Goal: Task Accomplishment & Management: Use online tool/utility

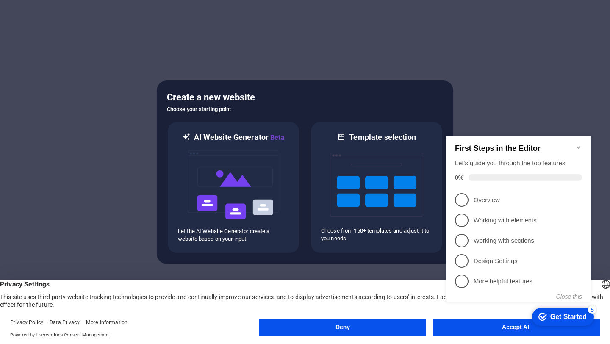
click at [492, 330] on appcues-checklist "Contextual help checklist present on screen" at bounding box center [520, 227] width 154 height 208
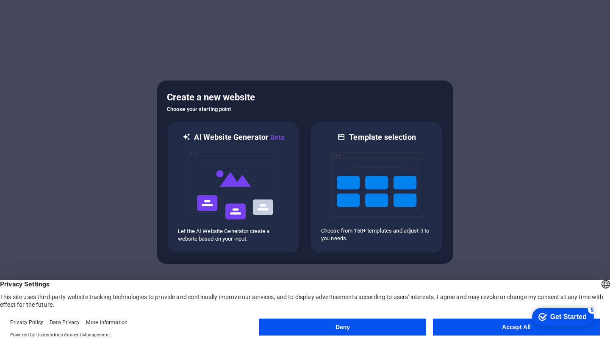
click at [492, 330] on body "sentinelam.com Oops! Press [Ctrl] + [Z] to undo. Just kidding! Press [Ctrl] + […" at bounding box center [305, 172] width 610 height 344
click at [508, 326] on button "Accept All" at bounding box center [516, 327] width 167 height 17
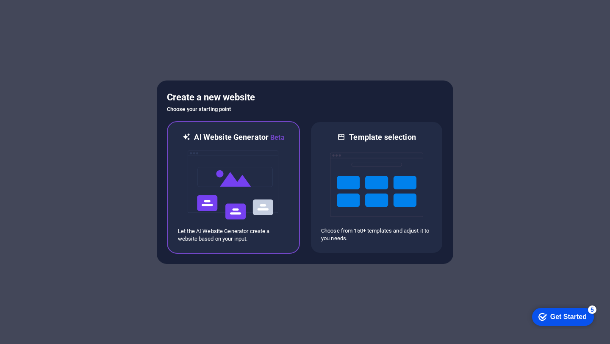
click at [237, 196] on img at bounding box center [233, 185] width 93 height 85
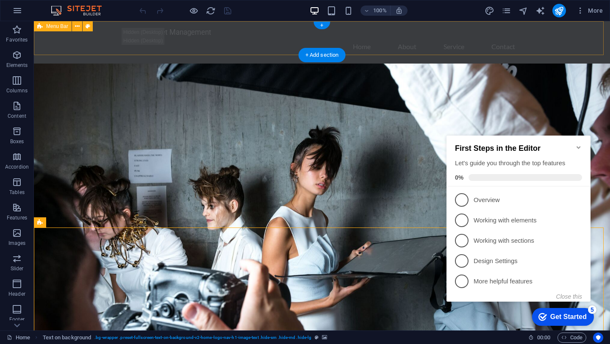
click at [186, 46] on div "Sentinel Asset Management Home About Service Contact" at bounding box center [322, 42] width 576 height 42
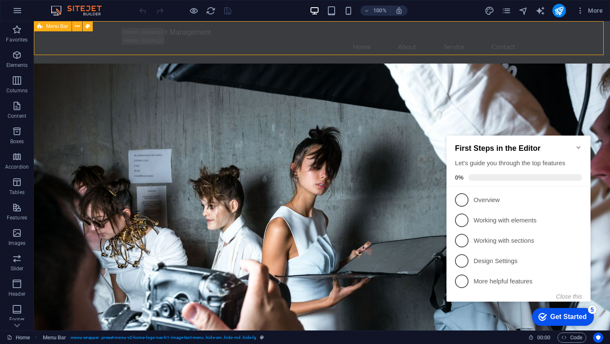
click at [0, 0] on span "Menu Bar" at bounding box center [0, 0] width 0 height 0
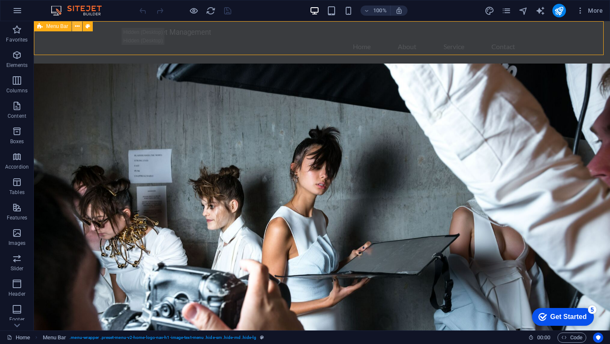
click at [0, 0] on icon at bounding box center [0, 0] width 0 height 0
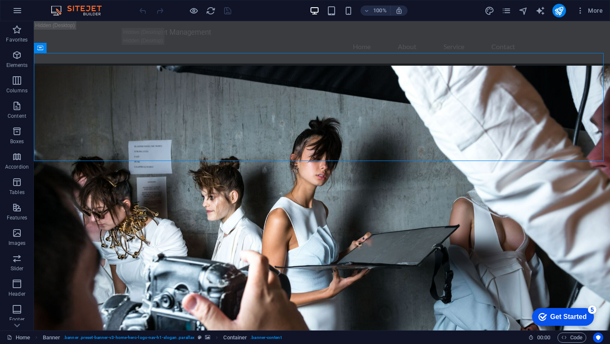
scroll to position [37, 0]
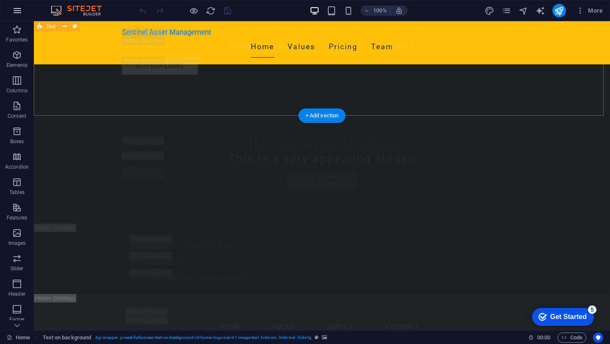
scroll to position [2060, 0]
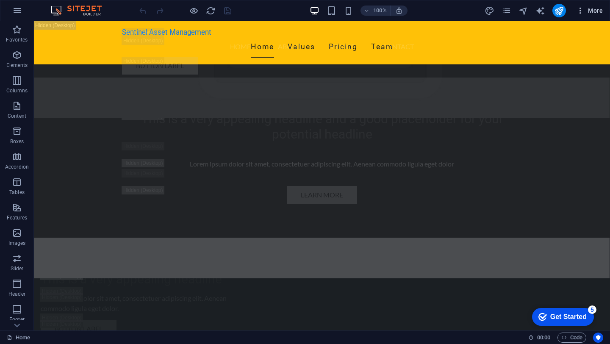
click at [581, 11] on icon "button" at bounding box center [580, 10] width 8 height 8
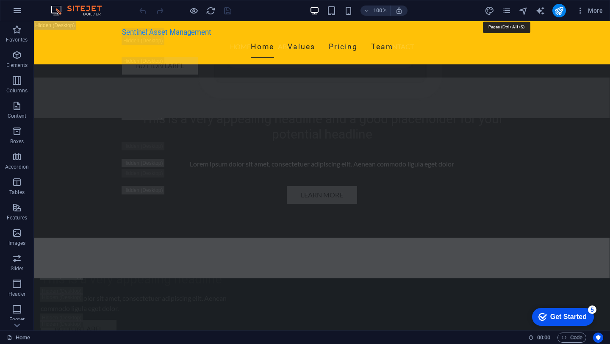
click at [177, 10] on icon "pages" at bounding box center [132, 11] width 89 height 8
click at [0, 0] on div "100% More" at bounding box center [0, 0] width 0 height 0
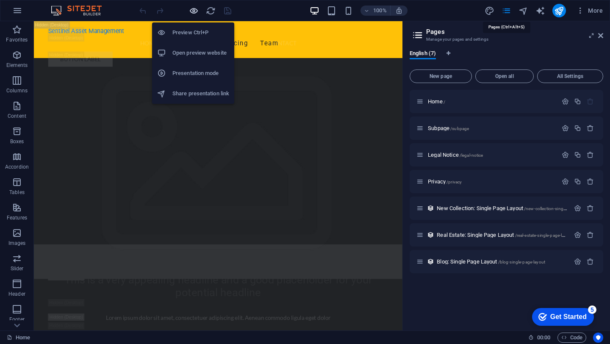
scroll to position [2210, 0]
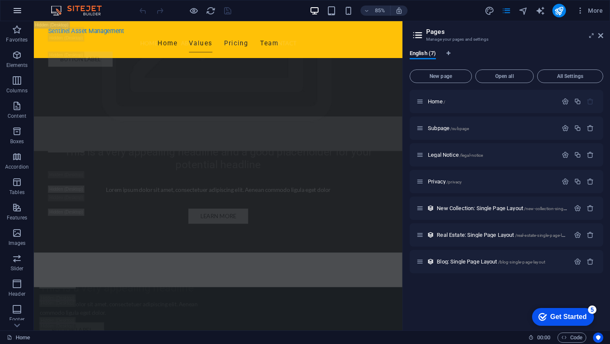
click at [0, 0] on icon "button" at bounding box center [0, 0] width 0 height 0
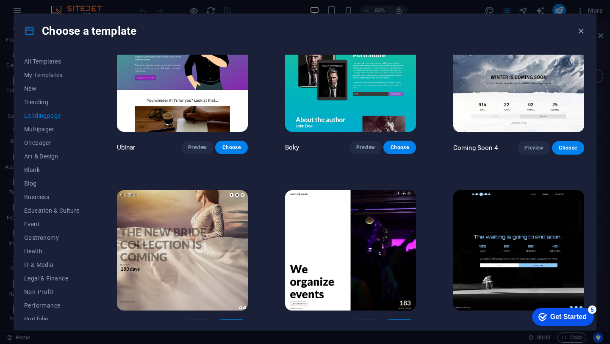
scroll to position [1300, 0]
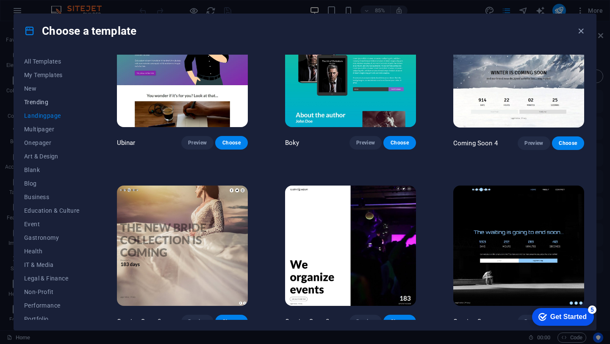
click at [39, 99] on span "Trending" at bounding box center [51, 102] width 55 height 7
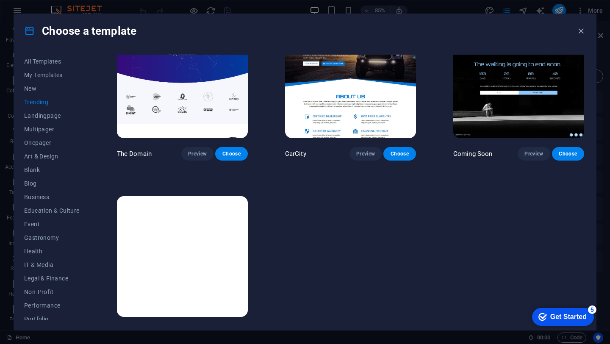
scroll to position [767, 0]
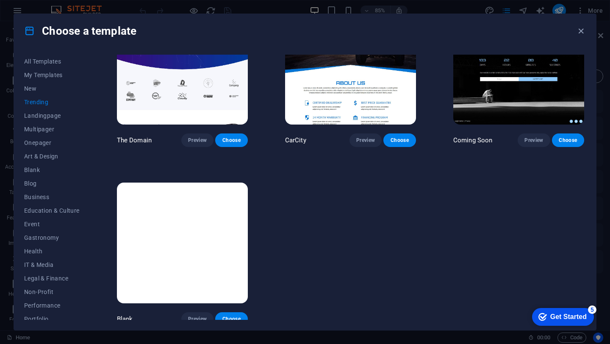
drag, startPoint x: 91, startPoint y: 172, endPoint x: 87, endPoint y: 191, distance: 19.9
drag, startPoint x: 88, startPoint y: 191, endPoint x: 84, endPoint y: 226, distance: 35.3
click at [45, 261] on span "IT & Media" at bounding box center [51, 264] width 55 height 7
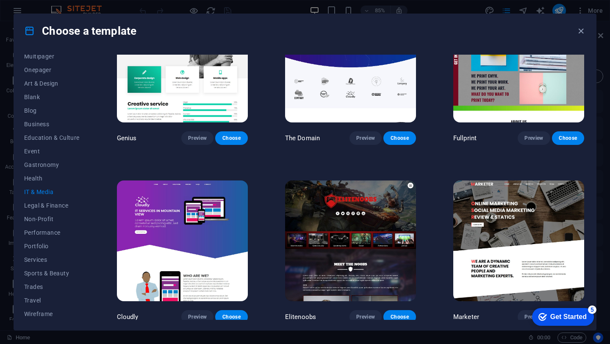
scroll to position [74, 0]
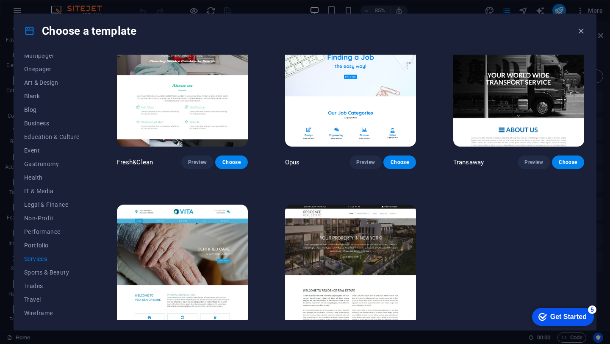
scroll to position [945, 0]
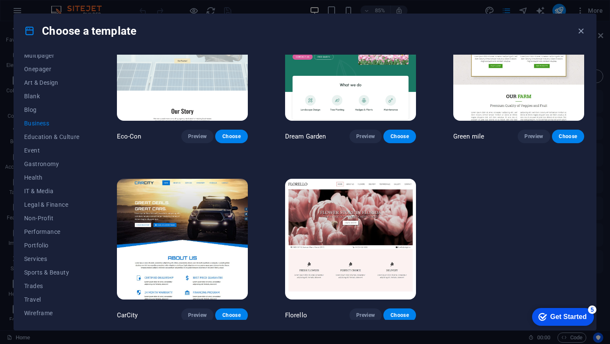
scroll to position [0, 0]
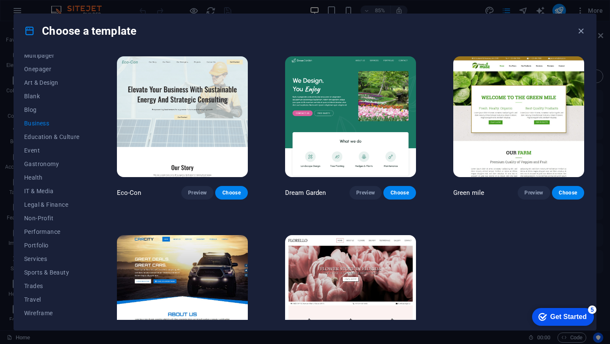
drag, startPoint x: 91, startPoint y: 120, endPoint x: 92, endPoint y: 88, distance: 32.2
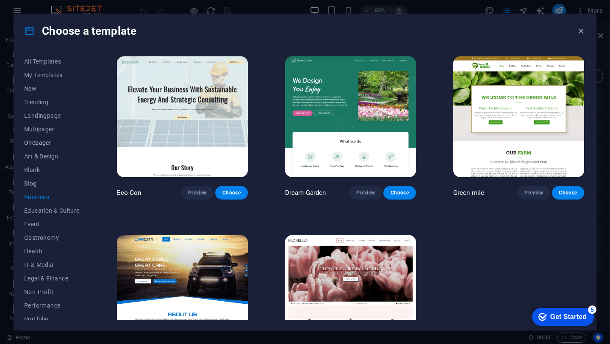
click at [47, 141] on span "Onepager" at bounding box center [51, 142] width 55 height 7
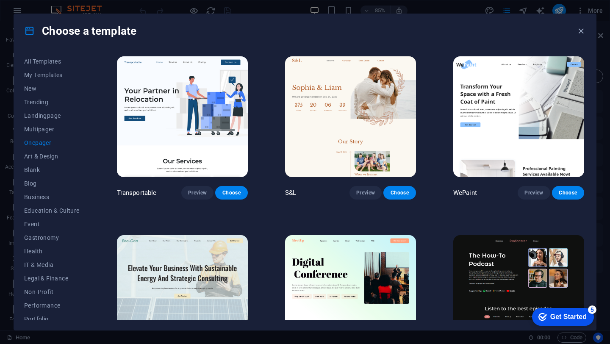
drag, startPoint x: 587, startPoint y: 69, endPoint x: 587, endPoint y: 83, distance: 13.6
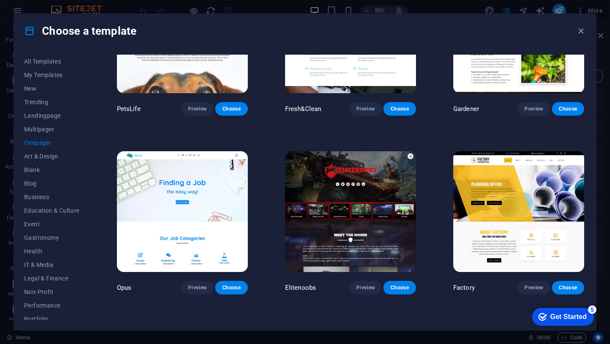
scroll to position [2941, 0]
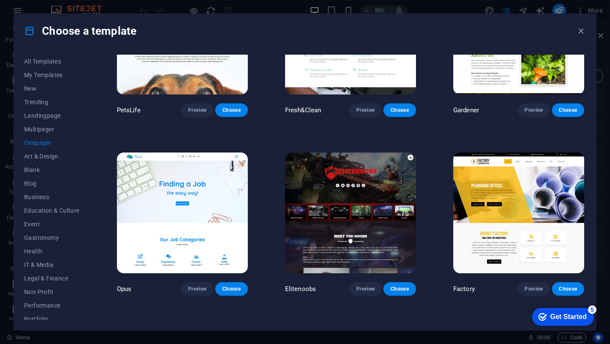
click at [383, 175] on img at bounding box center [350, 212] width 131 height 121
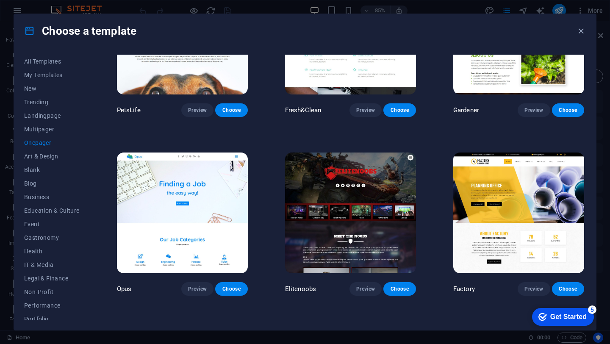
drag, startPoint x: 586, startPoint y: 247, endPoint x: 586, endPoint y: 227, distance: 20.3
drag, startPoint x: 585, startPoint y: 242, endPoint x: 581, endPoint y: 212, distance: 30.0
drag, startPoint x: 586, startPoint y: 247, endPoint x: 586, endPoint y: 213, distance: 34.3
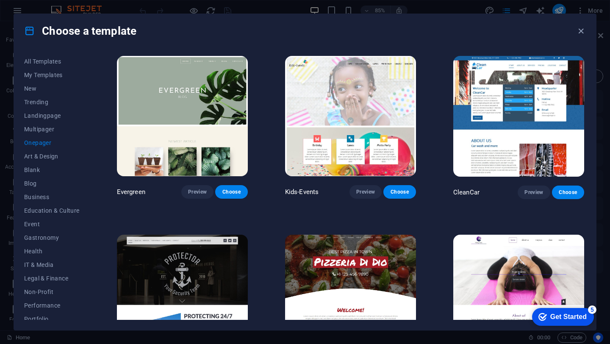
scroll to position [1300, 0]
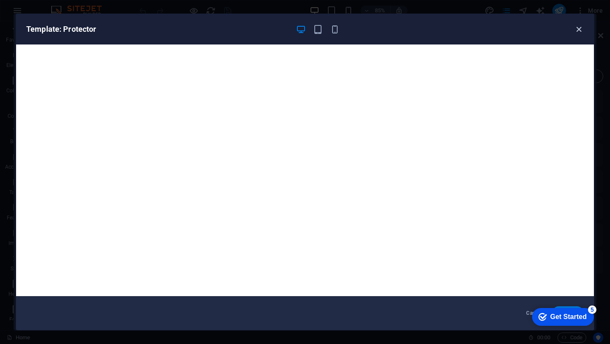
click at [579, 30] on icon "button" at bounding box center [579, 30] width 10 height 10
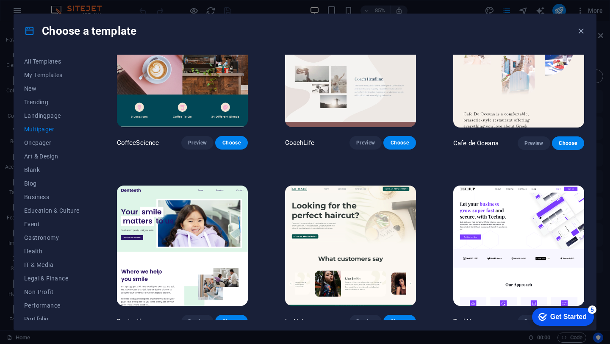
drag, startPoint x: 586, startPoint y: 154, endPoint x: 585, endPoint y: 133, distance: 20.8
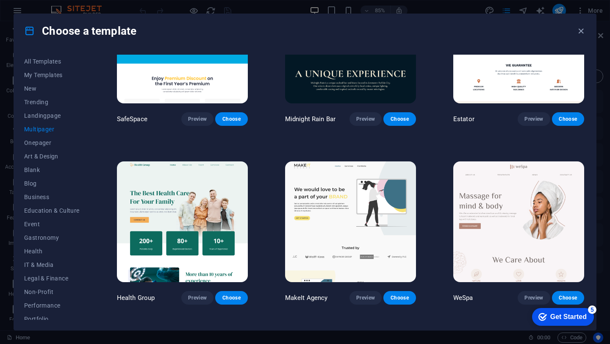
scroll to position [0, 0]
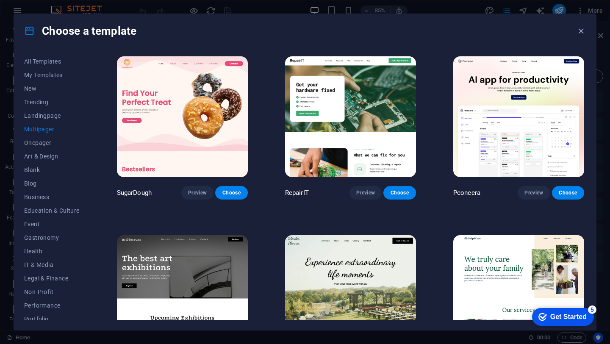
drag, startPoint x: 585, startPoint y: 69, endPoint x: 586, endPoint y: 82, distance: 13.1
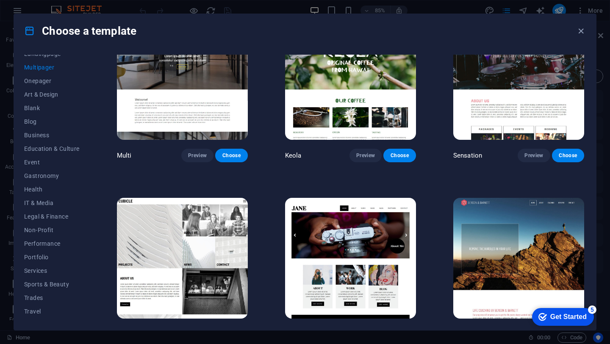
scroll to position [74, 0]
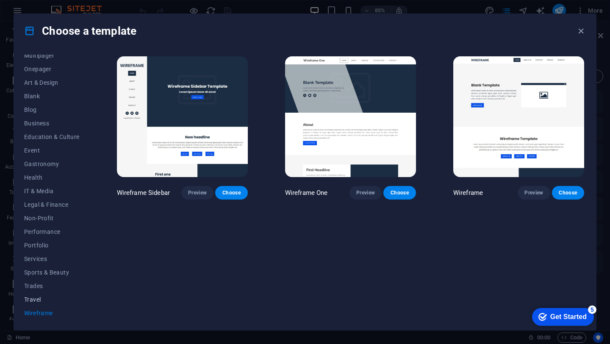
click at [36, 299] on span "Travel" at bounding box center [51, 299] width 55 height 7
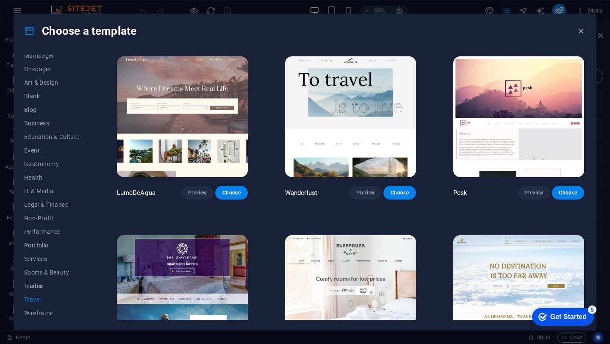
click at [36, 287] on span "Trades" at bounding box center [51, 286] width 55 height 7
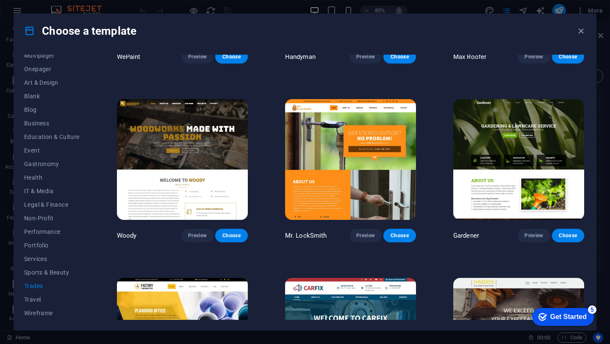
scroll to position [4, 0]
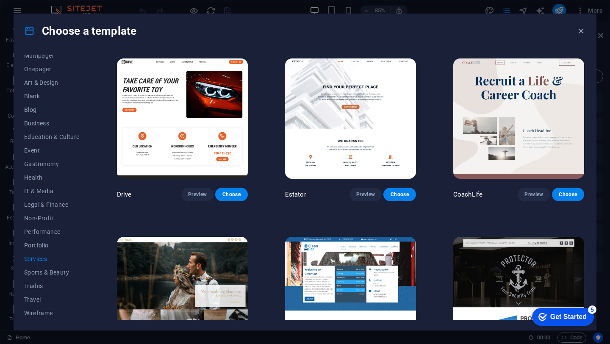
scroll to position [188, 0]
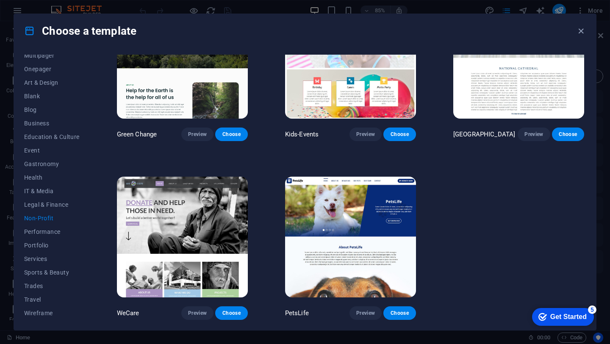
scroll to position [0, 0]
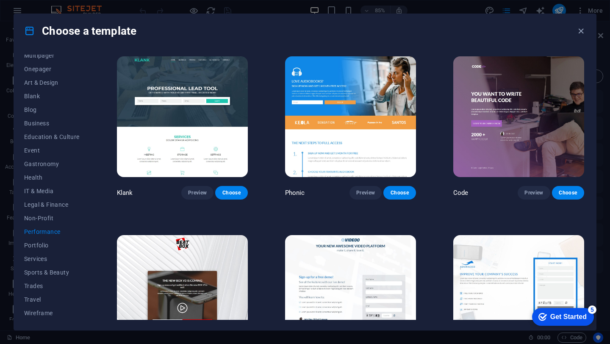
drag, startPoint x: 587, startPoint y: 101, endPoint x: 588, endPoint y: 124, distance: 22.5
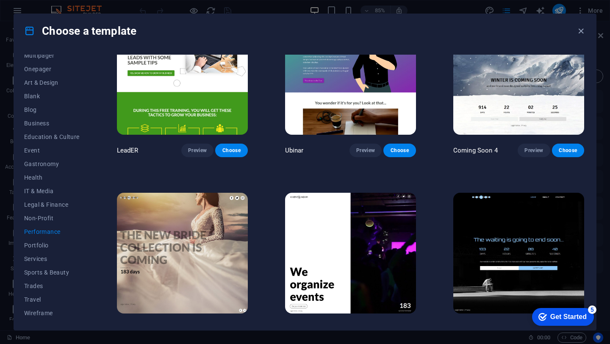
scroll to position [767, 0]
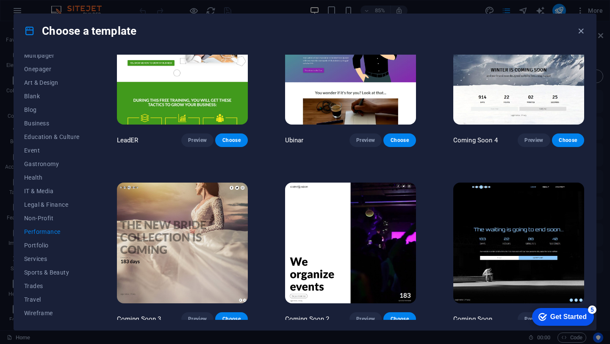
click at [523, 226] on img at bounding box center [518, 243] width 131 height 121
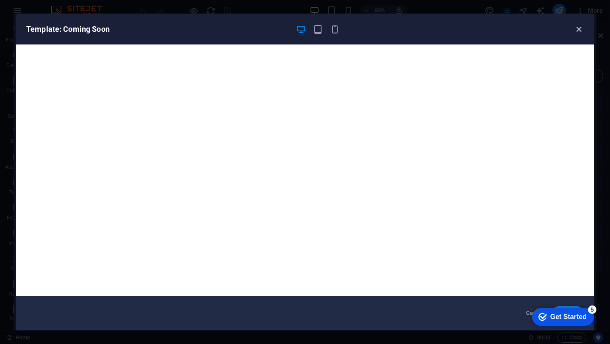
click at [578, 30] on icon "button" at bounding box center [579, 30] width 10 height 10
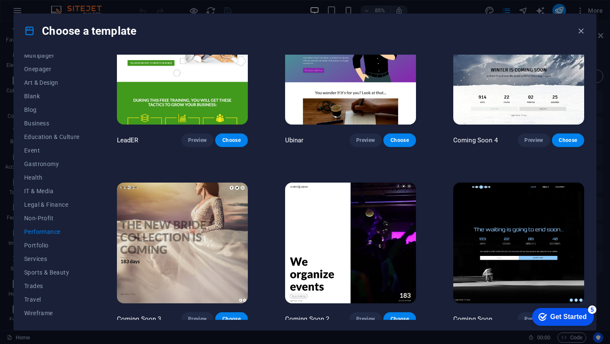
drag, startPoint x: 583, startPoint y: 262, endPoint x: 588, endPoint y: 214, distance: 47.6
drag, startPoint x: 586, startPoint y: 254, endPoint x: 592, endPoint y: 180, distance: 73.9
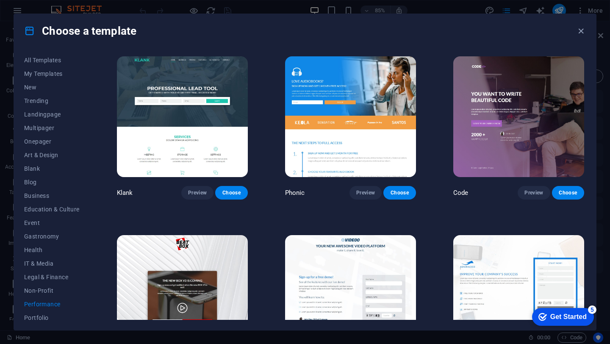
scroll to position [0, 0]
drag, startPoint x: 91, startPoint y: 77, endPoint x: 95, endPoint y: 55, distance: 21.6
drag, startPoint x: 586, startPoint y: 69, endPoint x: 585, endPoint y: 90, distance: 21.2
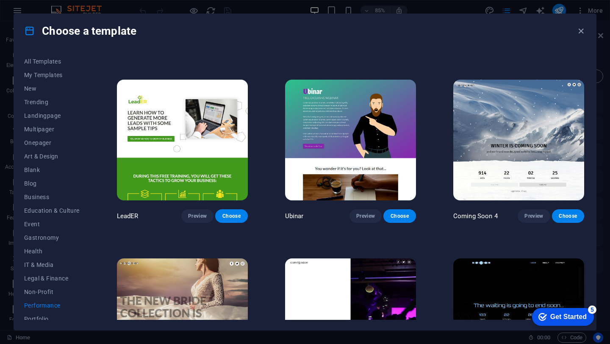
scroll to position [736, 0]
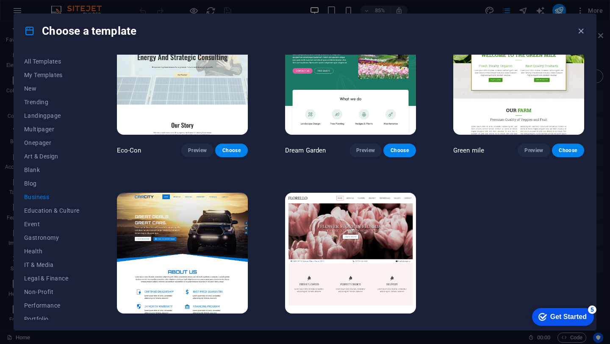
scroll to position [56, 0]
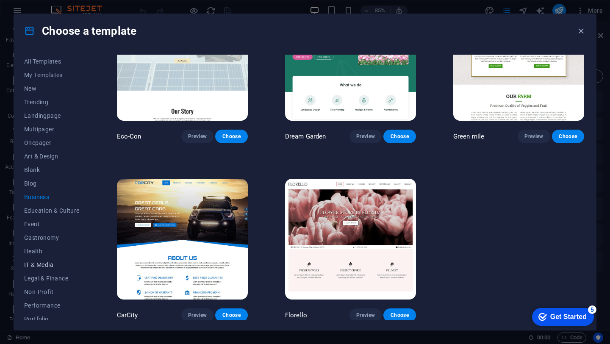
drag, startPoint x: 39, startPoint y: 264, endPoint x: 53, endPoint y: 263, distance: 13.1
click at [40, 264] on span "IT & Media" at bounding box center [51, 264] width 55 height 7
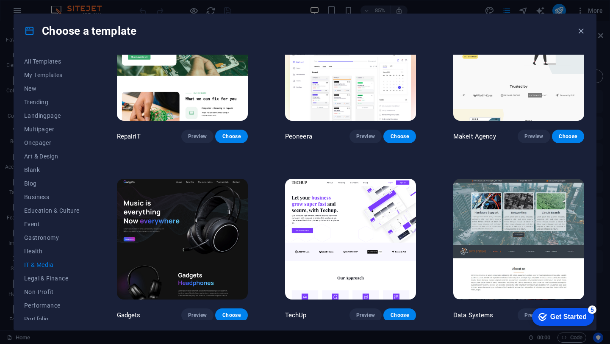
drag, startPoint x: 587, startPoint y: 172, endPoint x: 583, endPoint y: 249, distance: 76.7
click at [551, 192] on img at bounding box center [518, 239] width 131 height 121
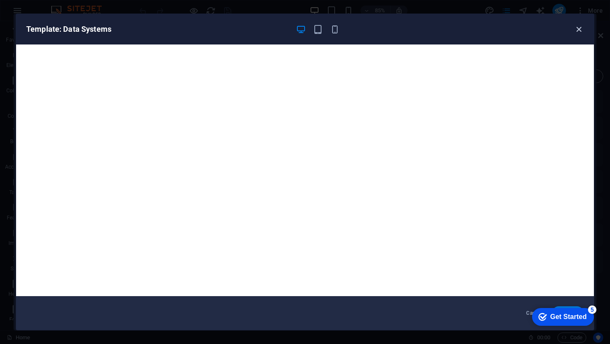
click at [579, 31] on icon "button" at bounding box center [579, 30] width 10 height 10
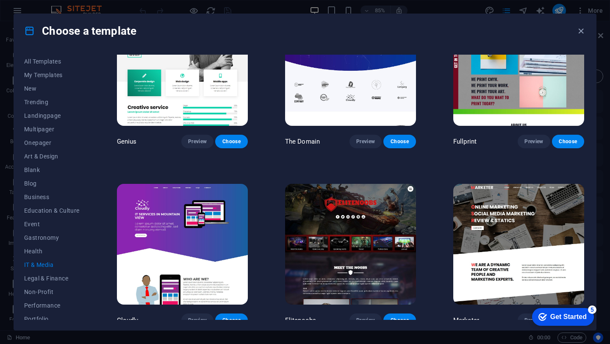
scroll to position [412, 0]
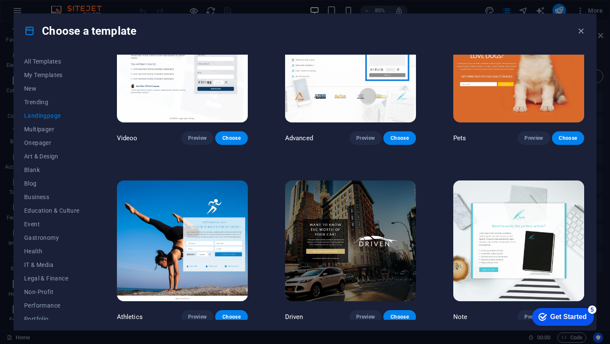
drag, startPoint x: 585, startPoint y: 161, endPoint x: 587, endPoint y: 178, distance: 17.4
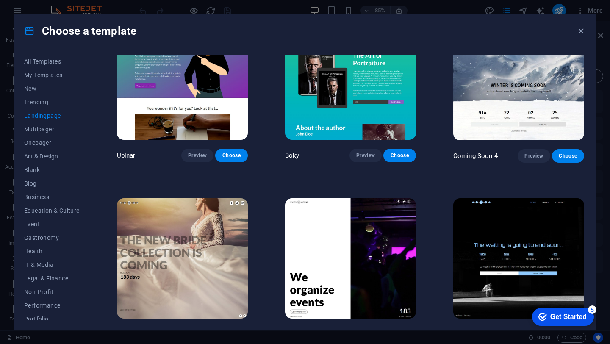
scroll to position [1300, 0]
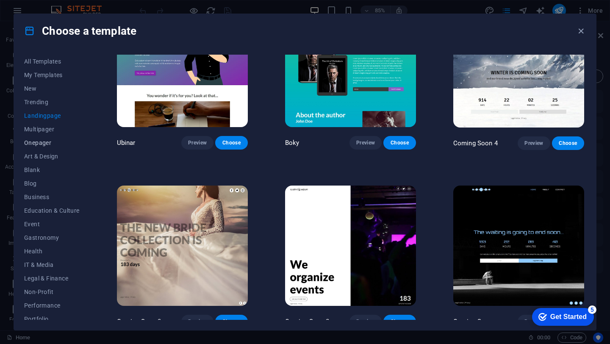
click at [49, 144] on span "Onepager" at bounding box center [51, 142] width 55 height 7
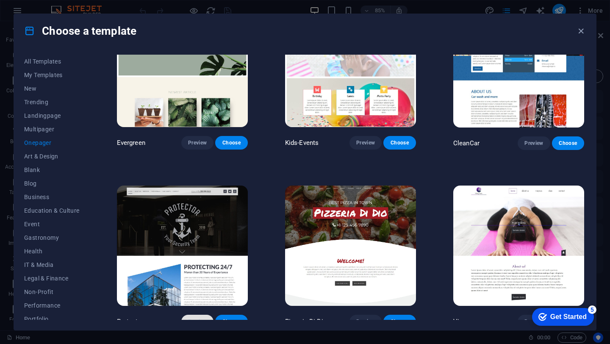
click at [195, 318] on span "Preview" at bounding box center [197, 321] width 19 height 7
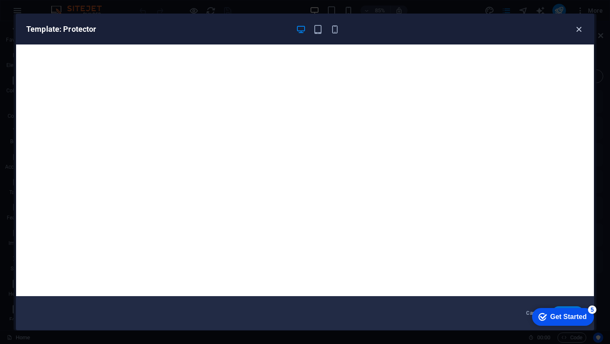
click at [578, 30] on icon "button" at bounding box center [579, 30] width 10 height 10
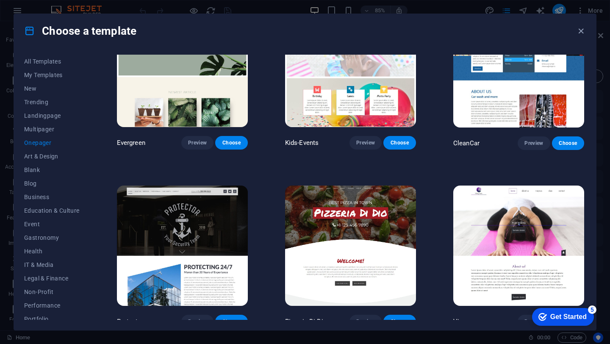
click at [237, 318] on span "Choose" at bounding box center [231, 321] width 19 height 7
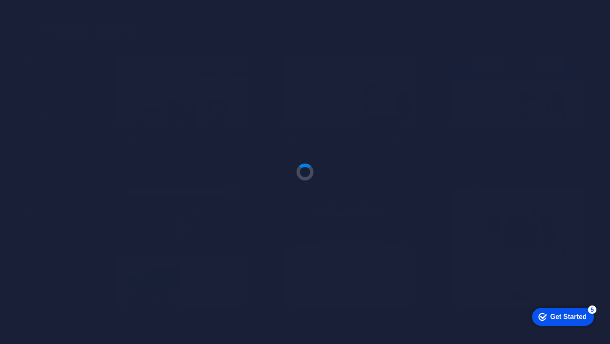
scroll to position [2060, 0]
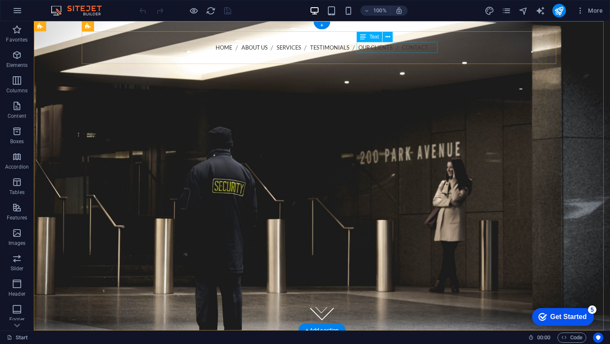
click at [400, 57] on div "Call us 202-555-0143" at bounding box center [321, 62] width 461 height 11
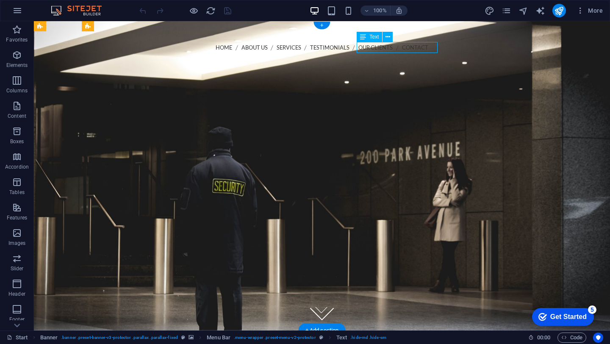
click at [400, 57] on div "Call us 202-555-0143" at bounding box center [321, 62] width 461 height 11
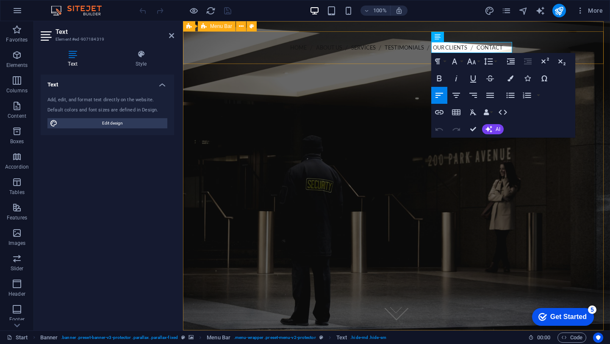
drag, startPoint x: 469, startPoint y: 48, endPoint x: 513, endPoint y: 49, distance: 44.1
click at [513, 49] on div "Home About us Services Testimonials Our Clients Contact Call us 202-555-0143 Me…" at bounding box center [396, 76] width 427 height 91
drag, startPoint x: 469, startPoint y: 47, endPoint x: 512, endPoint y: 47, distance: 42.8
click at [512, 47] on div "Home About us Services Testimonials Our Clients Contact Call us 954.361.9001 Me…" at bounding box center [396, 76] width 427 height 91
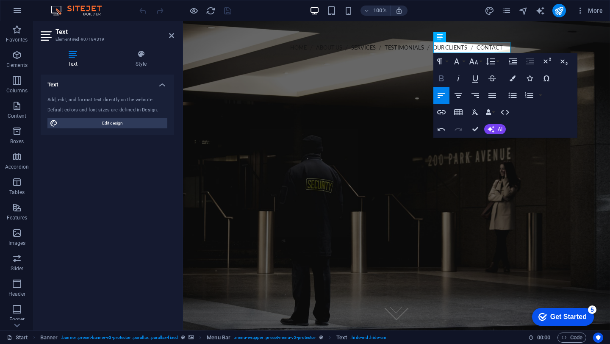
click at [442, 75] on icon "button" at bounding box center [441, 78] width 10 height 10
click at [596, 122] on div at bounding box center [396, 245] width 427 height 247
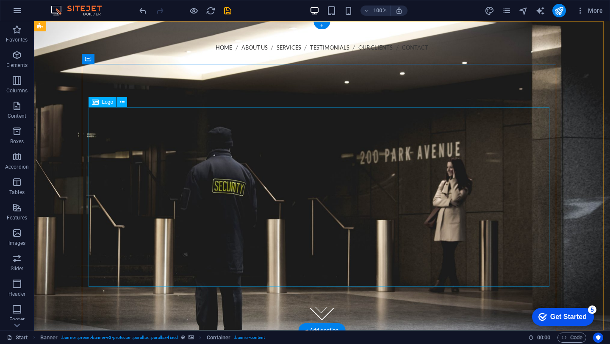
click at [333, 156] on div at bounding box center [321, 246] width 461 height 180
select select "px"
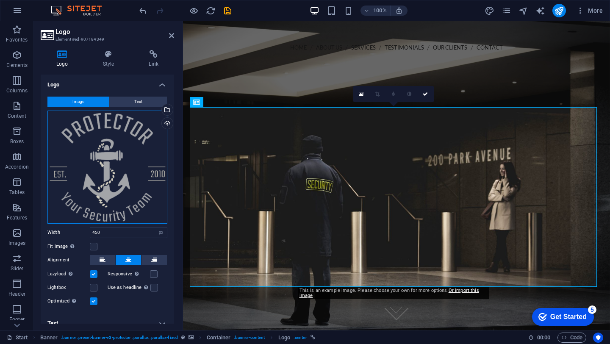
click at [145, 132] on div "Drag files here, click to choose files or select files from Files or our free s…" at bounding box center [107, 167] width 120 height 113
click at [145, 132] on body "Sentinel Asset Management Start Favorites Elements Columns Content Boxes Accord…" at bounding box center [305, 172] width 610 height 344
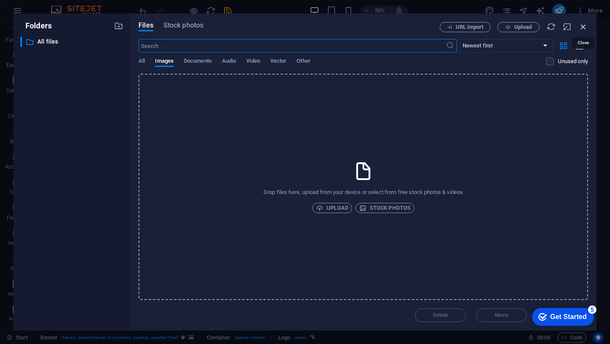
click at [585, 27] on icon "button" at bounding box center [583, 26] width 9 height 9
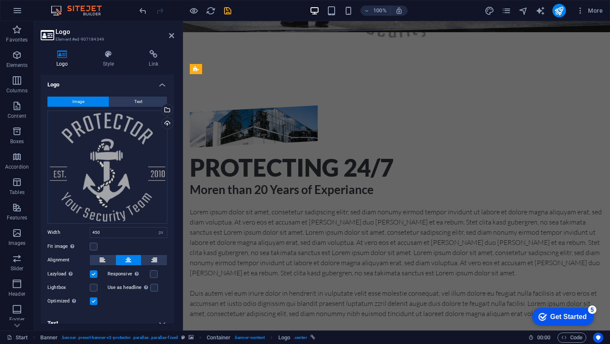
scroll to position [290, 0]
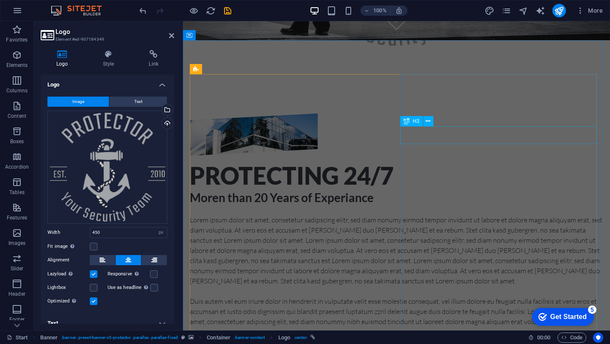
click at [434, 189] on div "Moren than 20 Years of Experiance" at bounding box center [396, 198] width 413 height 18
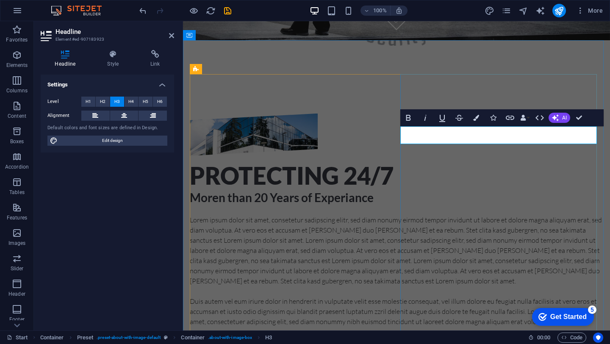
click at [437, 189] on h3 "Moren than 20 Years of Experiance" at bounding box center [396, 198] width 413 height 18
click at [465, 189] on h3 "More than 20 Years of Experiance" at bounding box center [396, 198] width 413 height 18
drag, startPoint x: 465, startPoint y: 133, endPoint x: 460, endPoint y: 134, distance: 4.4
click at [460, 189] on h3 "More than 20 Years of Experiance" at bounding box center [396, 198] width 413 height 18
drag, startPoint x: 560, startPoint y: 137, endPoint x: 555, endPoint y: 137, distance: 4.7
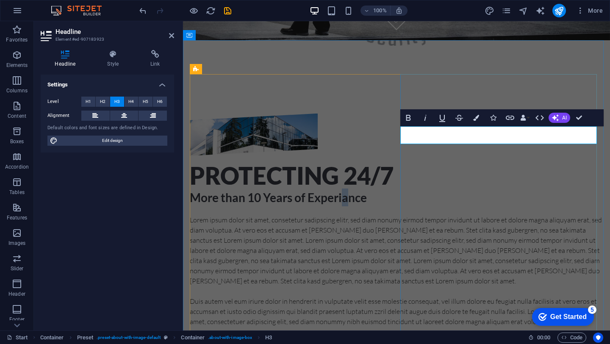
click at [555, 189] on h3 "More than 10 Years of Experiance" at bounding box center [396, 198] width 413 height 18
click at [571, 80] on div "Protecting 24/7 More than 10 Years of Experience Lorem ipsum dolor sit amet, co…" at bounding box center [396, 262] width 427 height 365
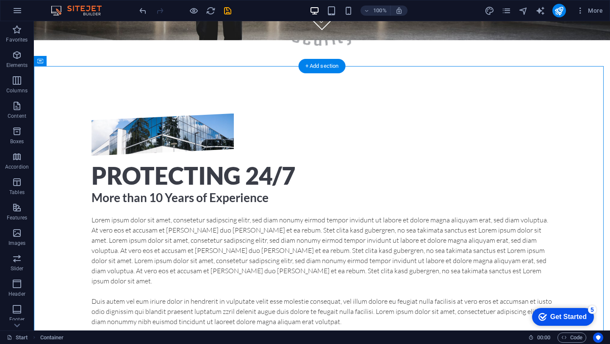
scroll to position [264, 0]
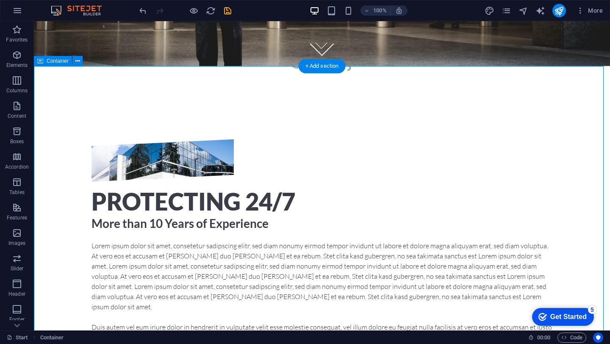
click at [569, 105] on div "Protecting 24/7 More than 10 Years of Experience Lorem ipsum dolor sit amet, co…" at bounding box center [322, 287] width 576 height 365
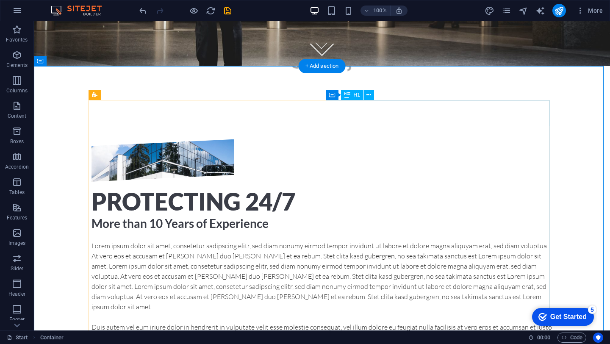
click at [471, 189] on div "Protecting 24/7" at bounding box center [321, 202] width 461 height 26
click at [473, 189] on div "Protecting 24/7" at bounding box center [321, 202] width 461 height 26
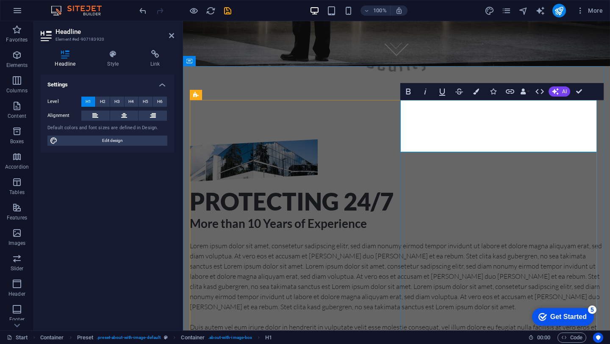
click at [488, 189] on h1 "Protecting 24/7" at bounding box center [396, 202] width 413 height 26
drag, startPoint x: 546, startPoint y: 111, endPoint x: 519, endPoint y: 111, distance: 27.1
click at [519, 189] on h1 "Protecting 24/7" at bounding box center [396, 202] width 413 height 26
click at [503, 105] on div "Protecting 24/7 More than 10 Years of Experience Lorem ipsum dolor sit amet, co…" at bounding box center [396, 287] width 427 height 365
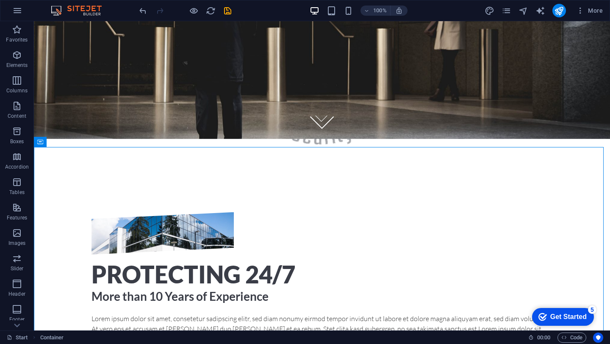
scroll to position [164, 0]
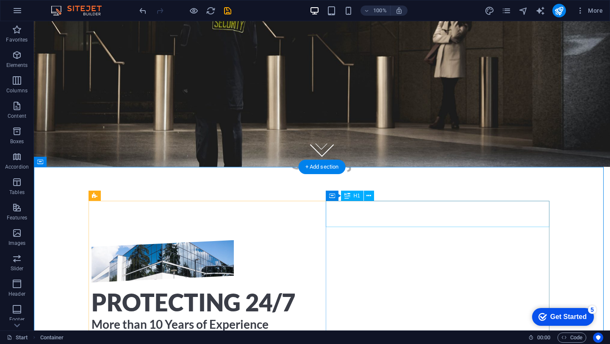
click at [383, 289] on div "Protecting 24/7" at bounding box center [321, 302] width 461 height 26
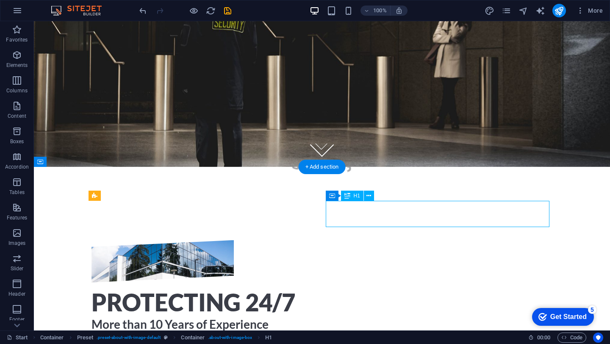
click at [383, 289] on div "Protecting 24/7" at bounding box center [321, 302] width 461 height 26
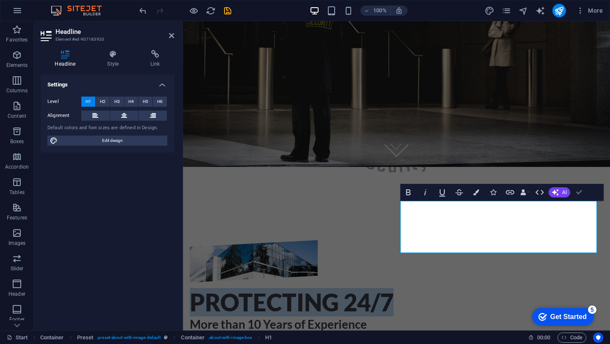
drag, startPoint x: 578, startPoint y: 190, endPoint x: 512, endPoint y: 160, distance: 72.8
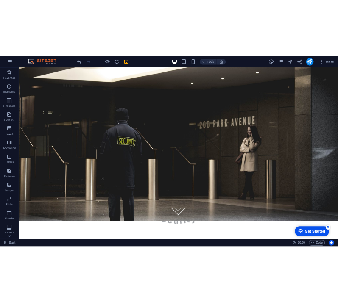
scroll to position [57, 0]
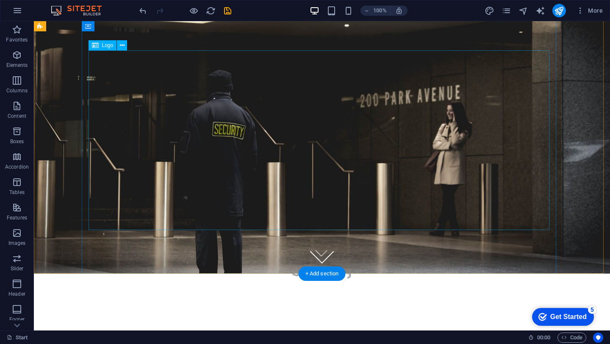
click at [548, 100] on div at bounding box center [321, 190] width 461 height 180
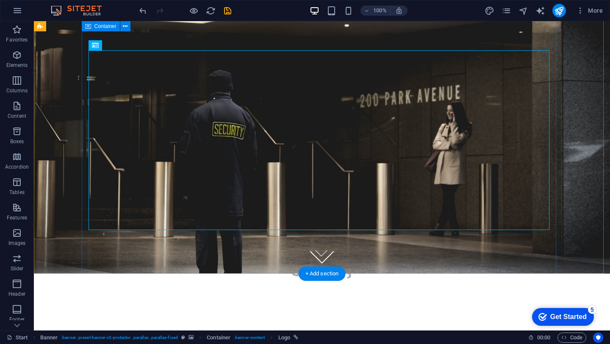
click at [314, 66] on div at bounding box center [322, 189] width 474 height 247
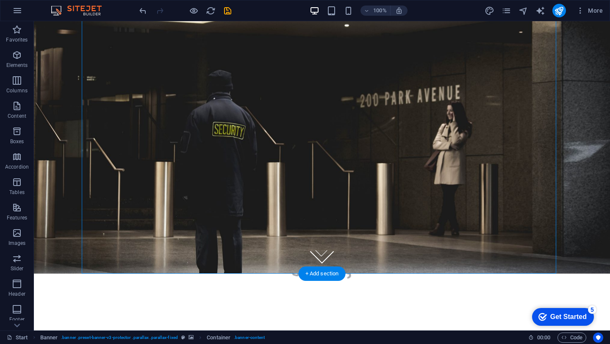
click at [48, 32] on figure at bounding box center [322, 118] width 576 height 309
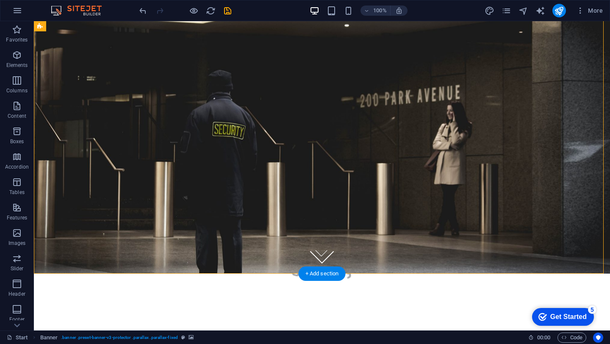
click at [48, 32] on figure at bounding box center [322, 118] width 576 height 309
select select "vh"
select select "header"
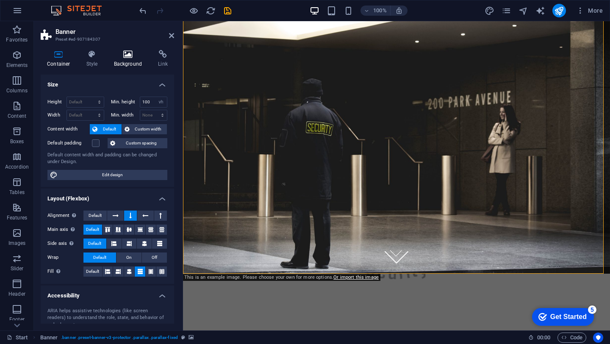
click at [131, 54] on icon at bounding box center [128, 54] width 41 height 8
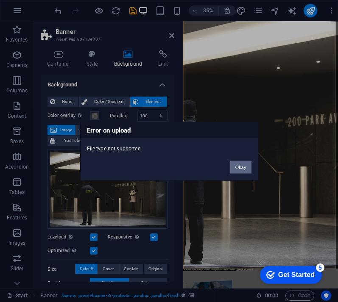
click at [240, 168] on button "Okay" at bounding box center [240, 167] width 21 height 13
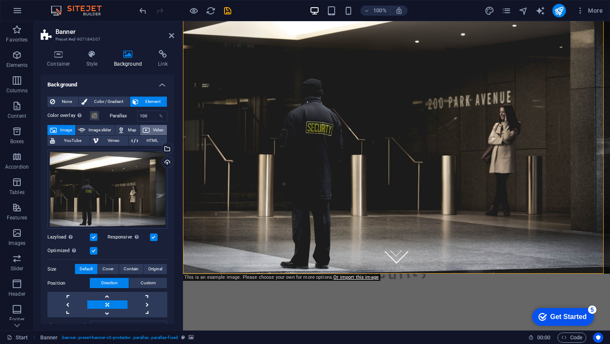
click at [155, 131] on span "Video" at bounding box center [158, 130] width 12 height 10
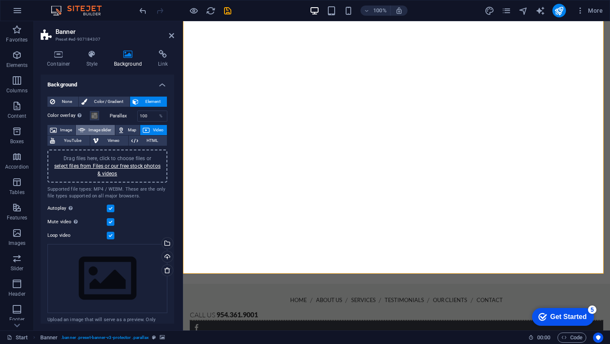
click at [100, 130] on span "Image slider" at bounding box center [100, 130] width 24 height 10
select select "ms"
select select "s"
select select "progressive"
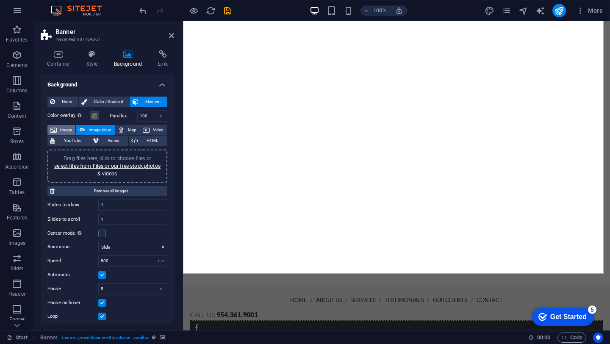
click at [67, 129] on span "Image" at bounding box center [66, 130] width 14 height 10
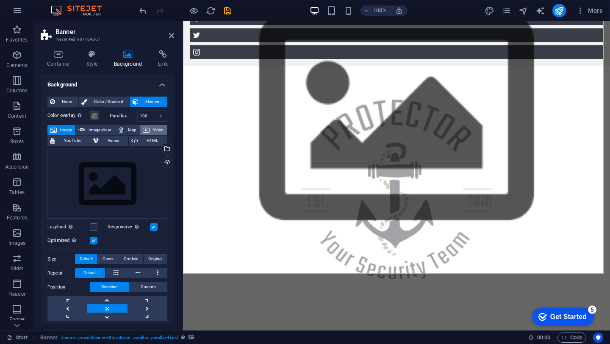
click at [149, 128] on button "Video" at bounding box center [153, 130] width 27 height 10
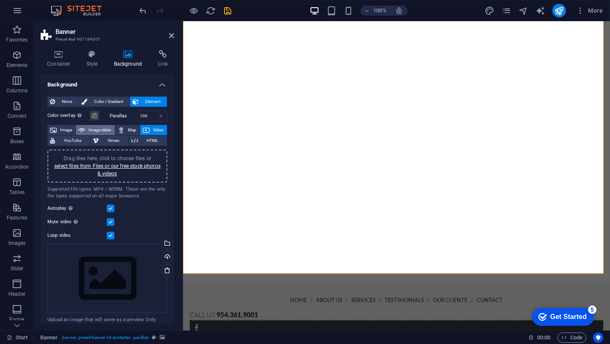
click at [105, 129] on span "Image slider" at bounding box center [100, 130] width 24 height 10
select select "ms"
select select "s"
select select "progressive"
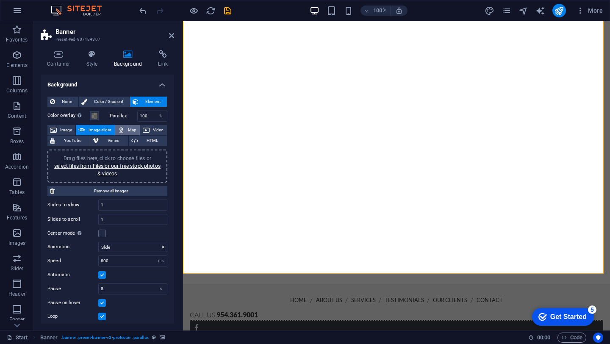
click at [127, 129] on span "Map" at bounding box center [132, 130] width 10 height 10
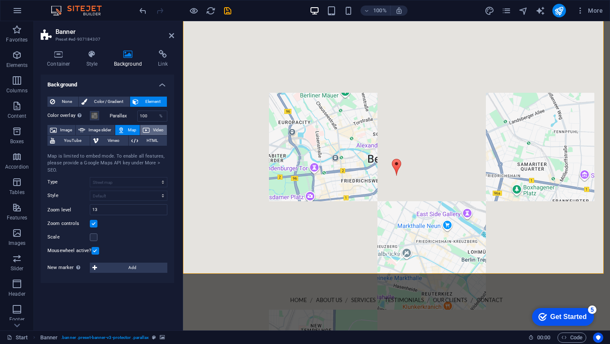
click at [148, 129] on icon at bounding box center [146, 130] width 7 height 10
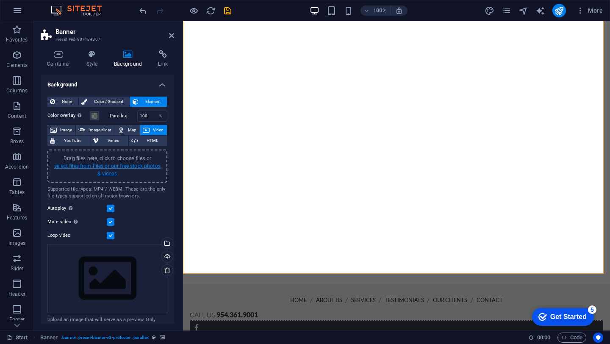
click at [103, 166] on link "select files from Files or our free stock photos & videos" at bounding box center [107, 170] width 106 height 14
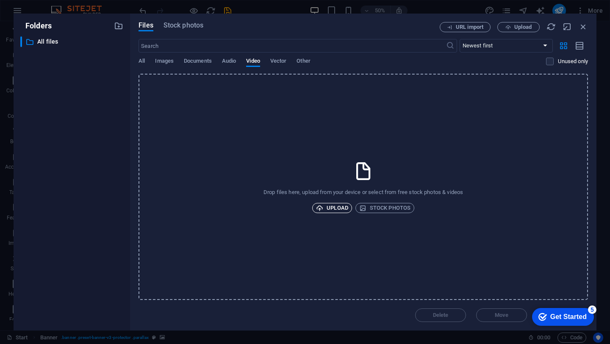
click at [339, 207] on span "Upload" at bounding box center [332, 208] width 32 height 10
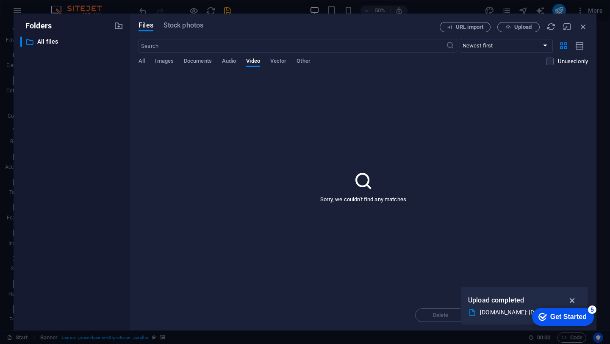
click at [572, 300] on icon "button" at bounding box center [573, 300] width 10 height 9
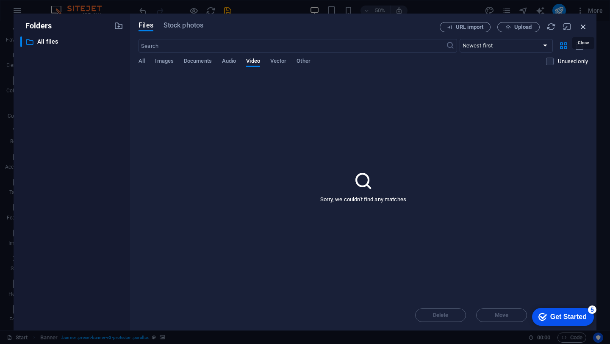
click at [582, 26] on icon "button" at bounding box center [583, 26] width 9 height 9
